Goal: Information Seeking & Learning: Learn about a topic

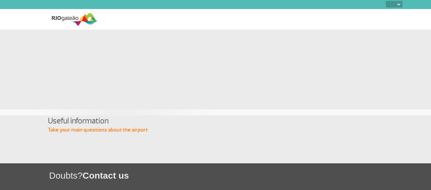
select select
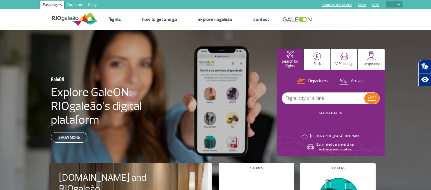
click at [398, 5] on img at bounding box center [398, 5] width 3 height 2
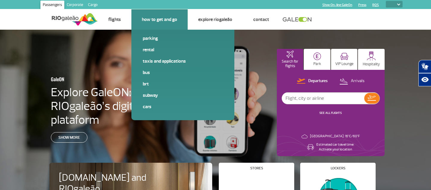
click at [156, 18] on link "How to get and go" at bounding box center [159, 19] width 35 height 6
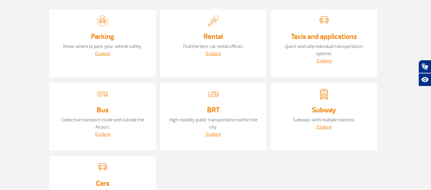
scroll to position [66, 0]
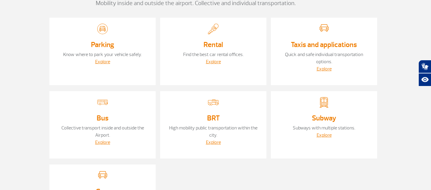
click at [320, 44] on link "Taxis and applications" at bounding box center [324, 44] width 66 height 9
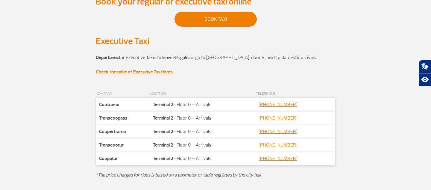
scroll to position [203, 0]
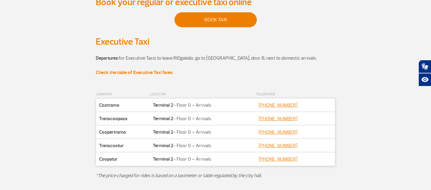
click at [150, 72] on strong "Check the table of Executive Taxi fares" at bounding box center [134, 72] width 77 height 6
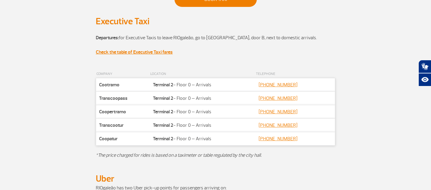
scroll to position [224, 0]
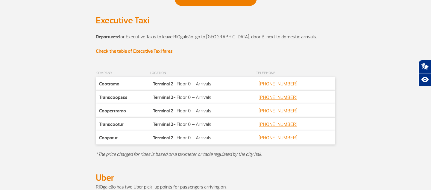
click at [147, 50] on strong "Check the table of Executive Taxi fares" at bounding box center [134, 51] width 77 height 6
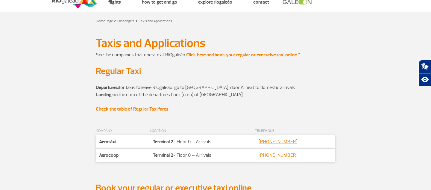
scroll to position [0, 0]
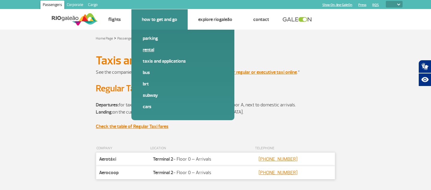
click at [143, 49] on link "Rental" at bounding box center [183, 49] width 80 height 7
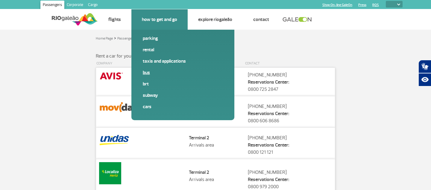
click at [144, 71] on link "Bus" at bounding box center [183, 72] width 80 height 7
